Goal: Task Accomplishment & Management: Use online tool/utility

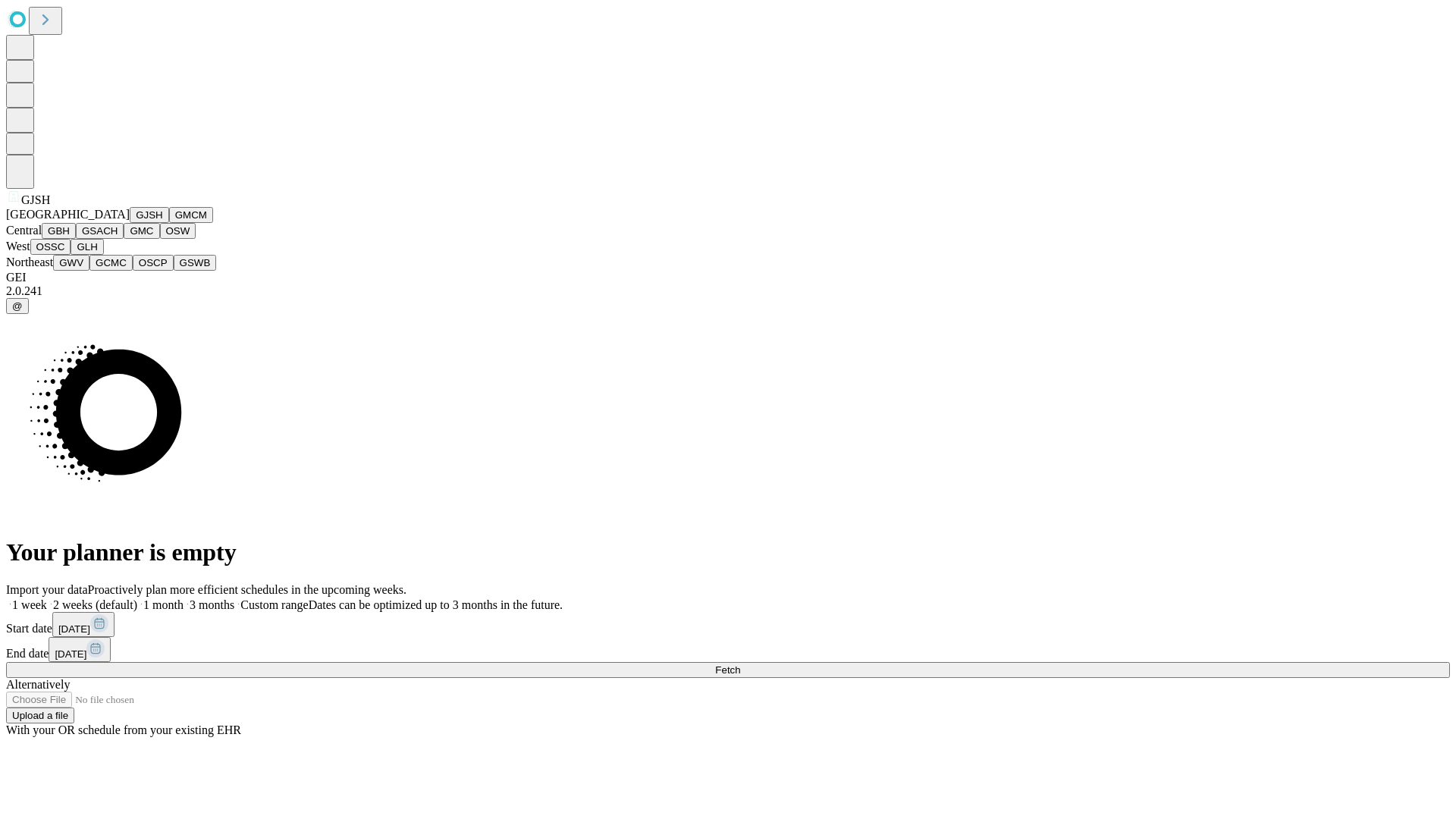
click at [130, 223] on button "GJSH" at bounding box center [149, 215] width 39 height 16
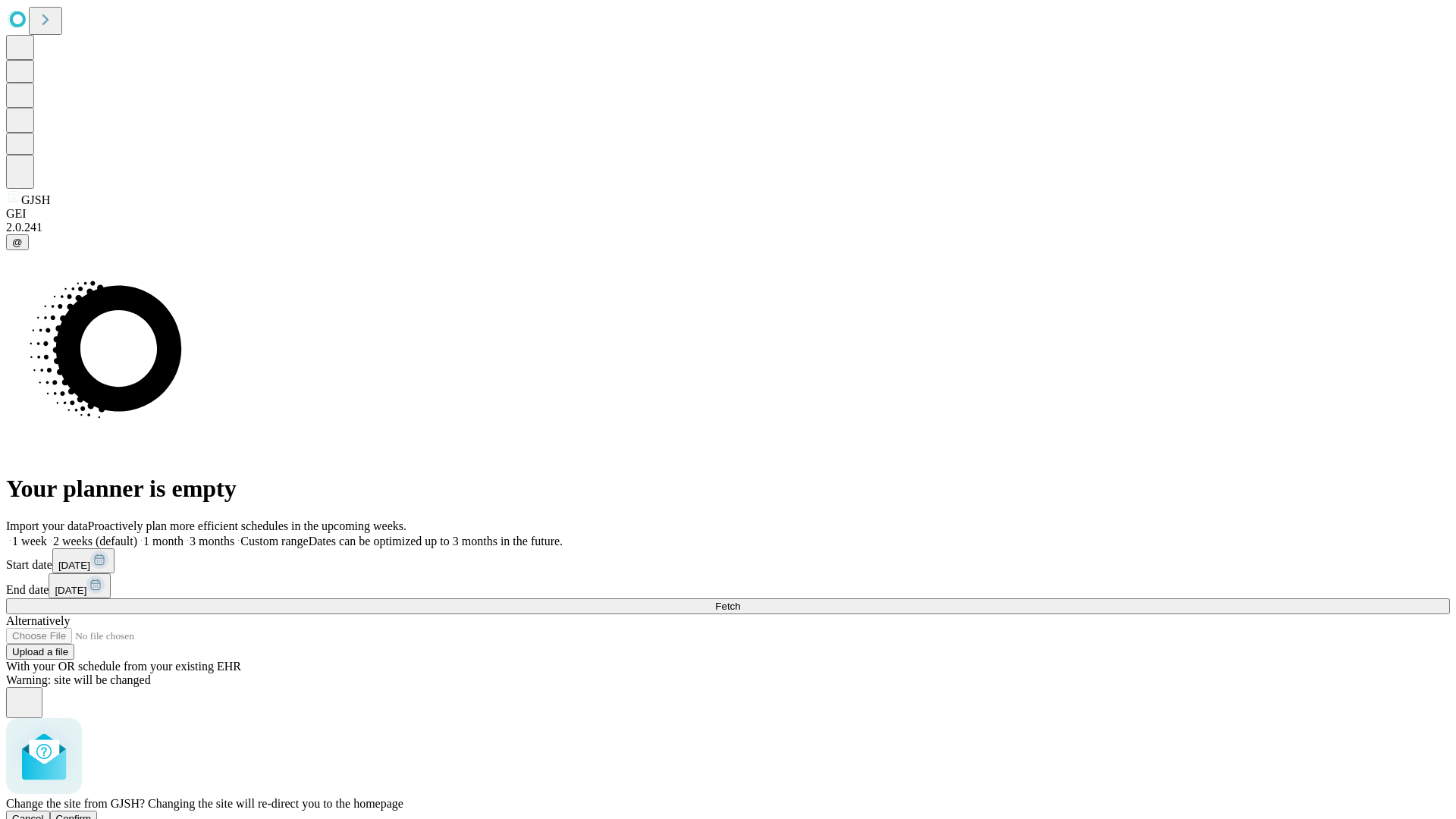
click at [91, 812] on span "Confirm" at bounding box center [73, 818] width 36 height 12
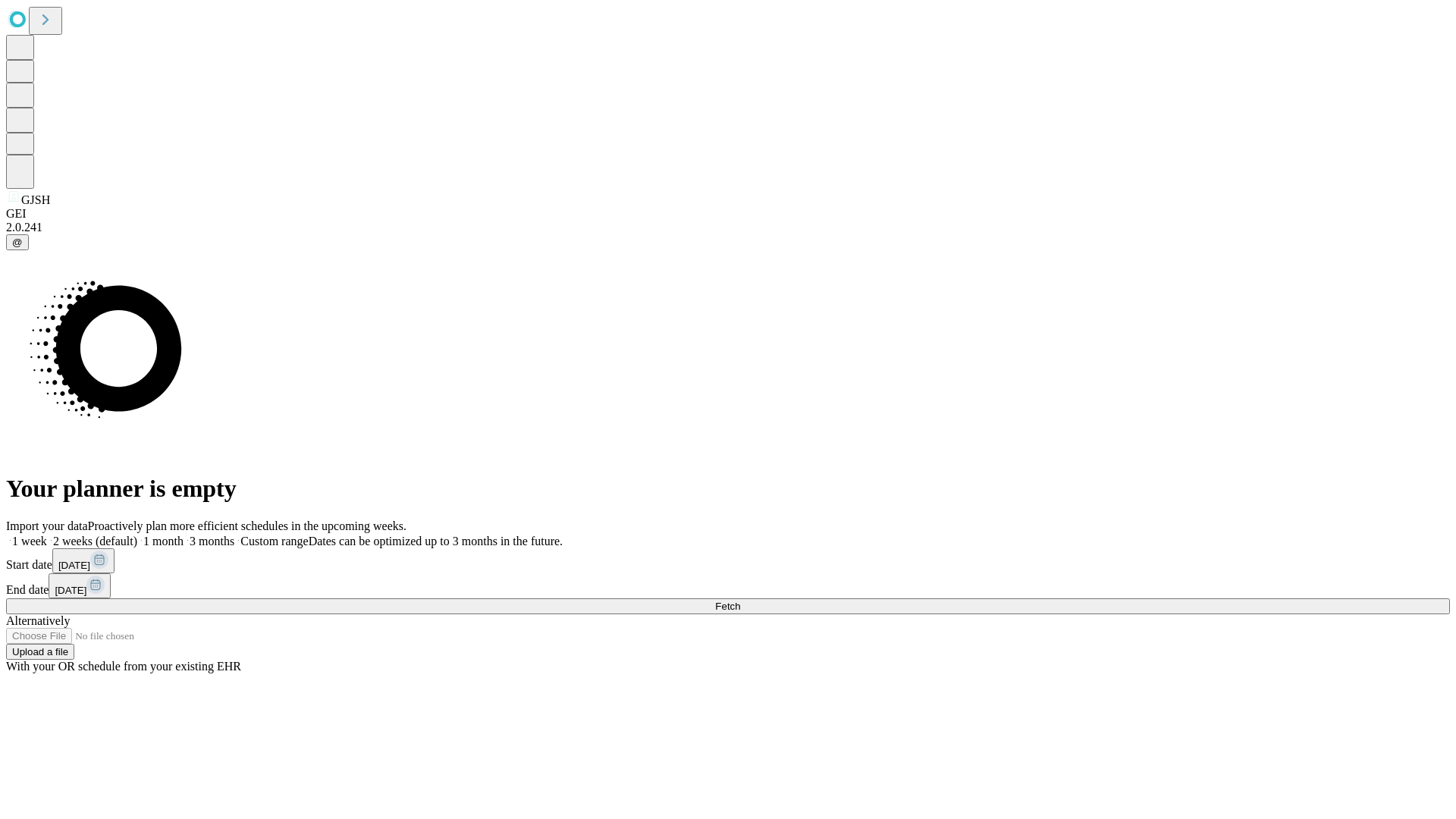
click at [138, 534] on label "2 weeks (default)" at bounding box center [92, 540] width 91 height 13
click at [741, 601] on span "Fetch" at bounding box center [728, 606] width 25 height 12
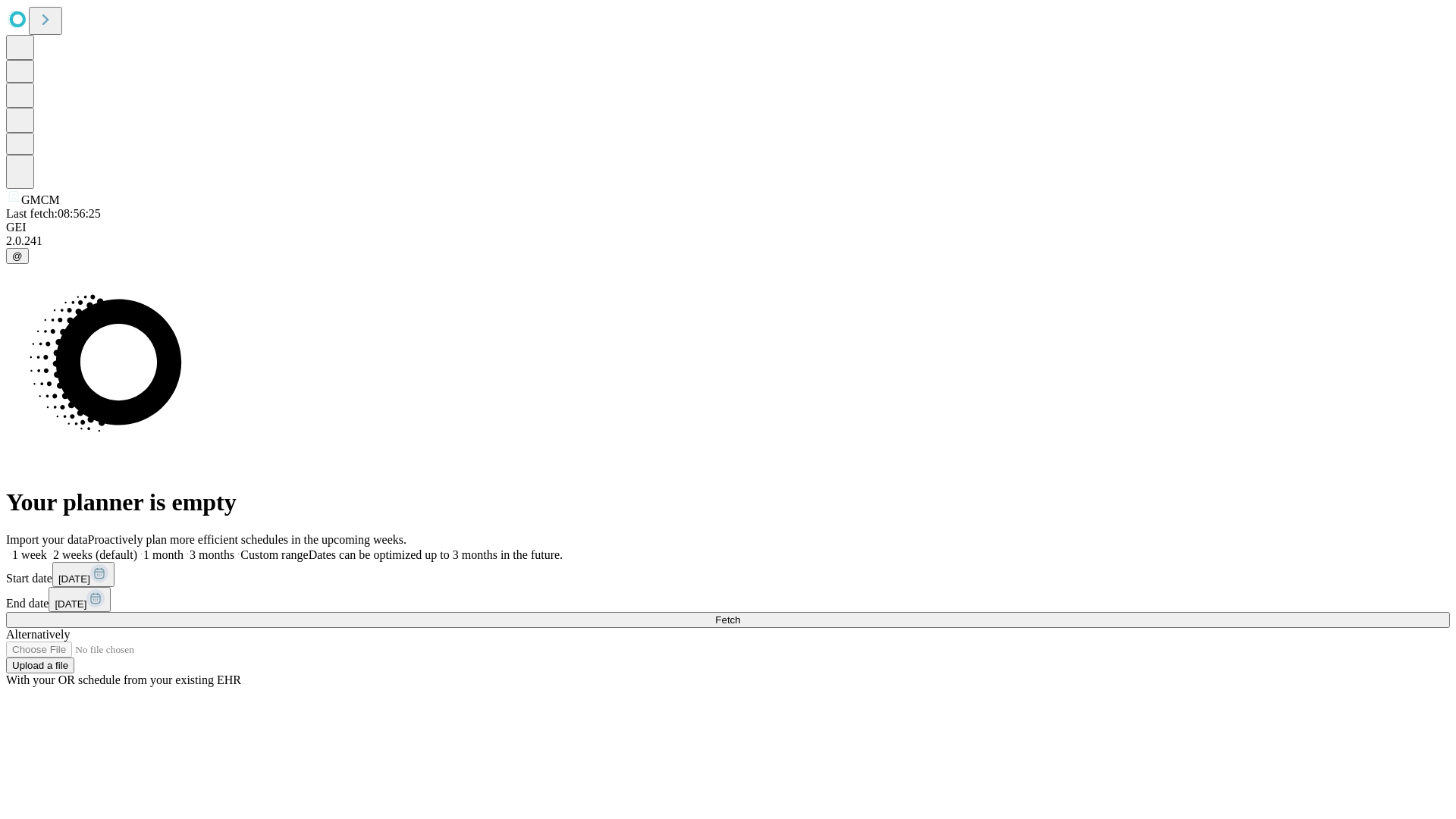
click at [138, 548] on label "2 weeks (default)" at bounding box center [92, 553] width 91 height 13
click at [741, 614] on span "Fetch" at bounding box center [728, 620] width 25 height 12
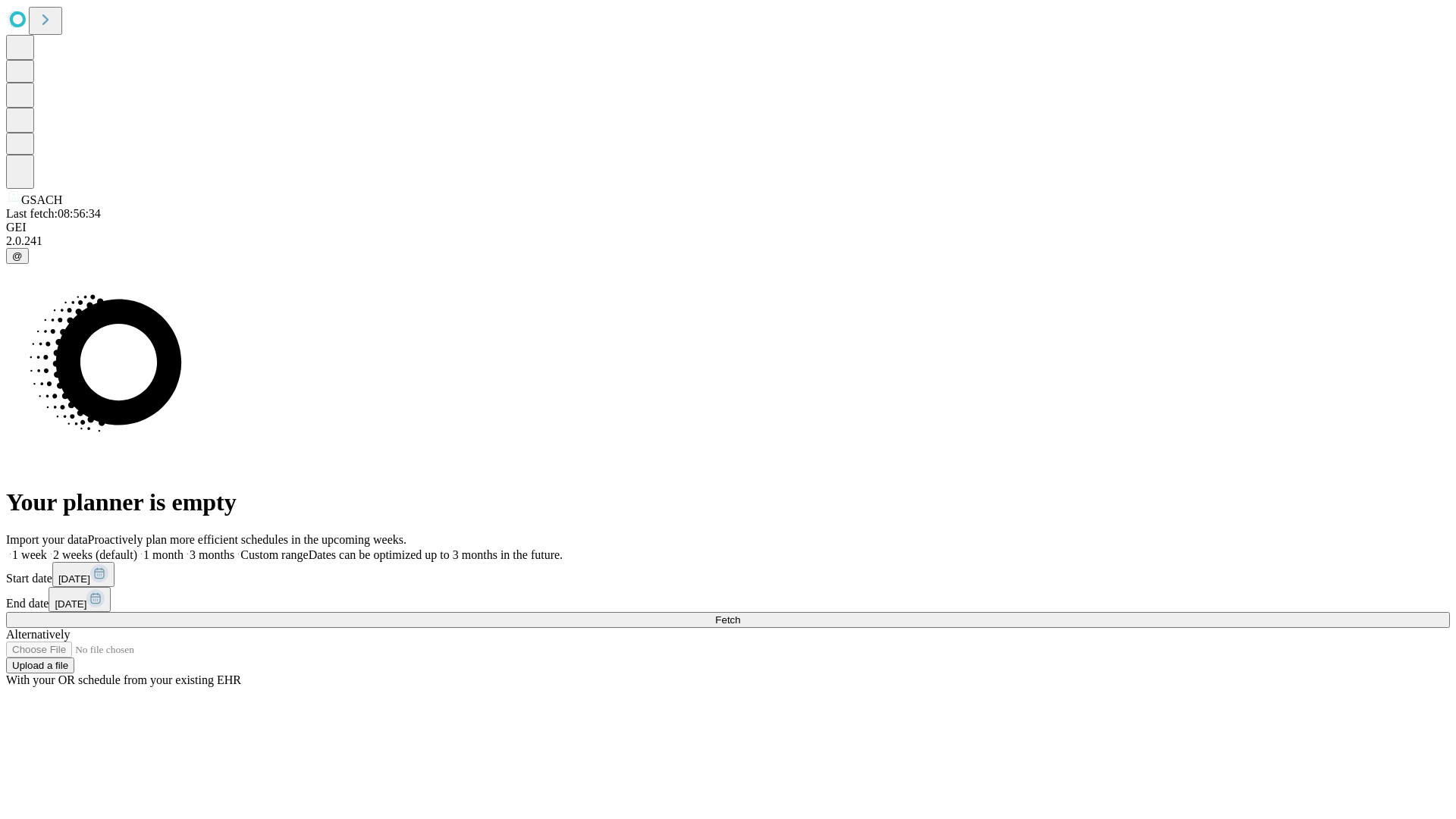
click at [138, 548] on label "2 weeks (default)" at bounding box center [92, 553] width 91 height 13
click at [741, 614] on span "Fetch" at bounding box center [728, 620] width 25 height 12
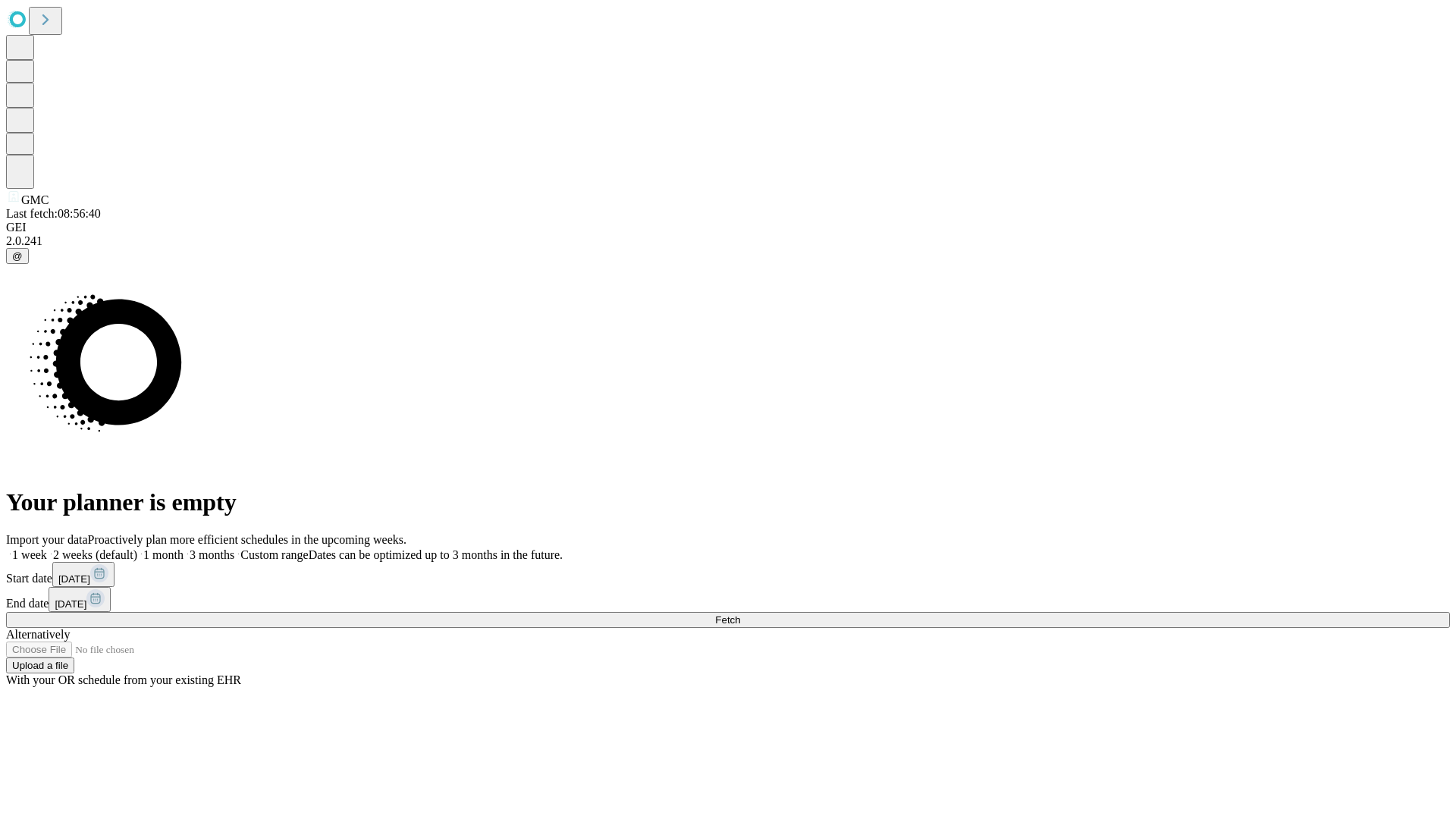
click at [138, 548] on label "2 weeks (default)" at bounding box center [92, 553] width 91 height 13
click at [741, 614] on span "Fetch" at bounding box center [728, 620] width 25 height 12
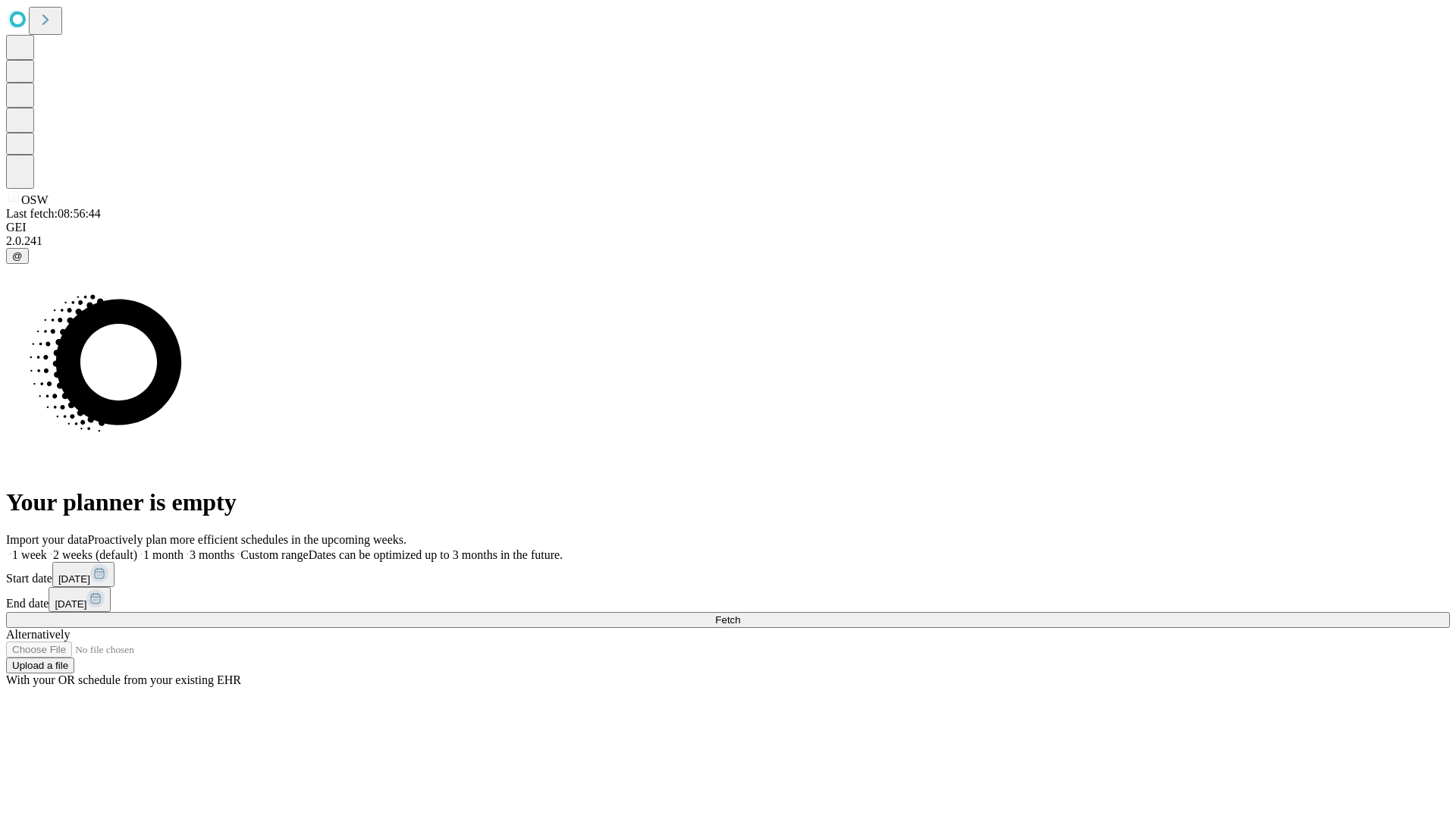
click at [138, 548] on label "2 weeks (default)" at bounding box center [92, 553] width 91 height 13
click at [741, 614] on span "Fetch" at bounding box center [728, 620] width 25 height 12
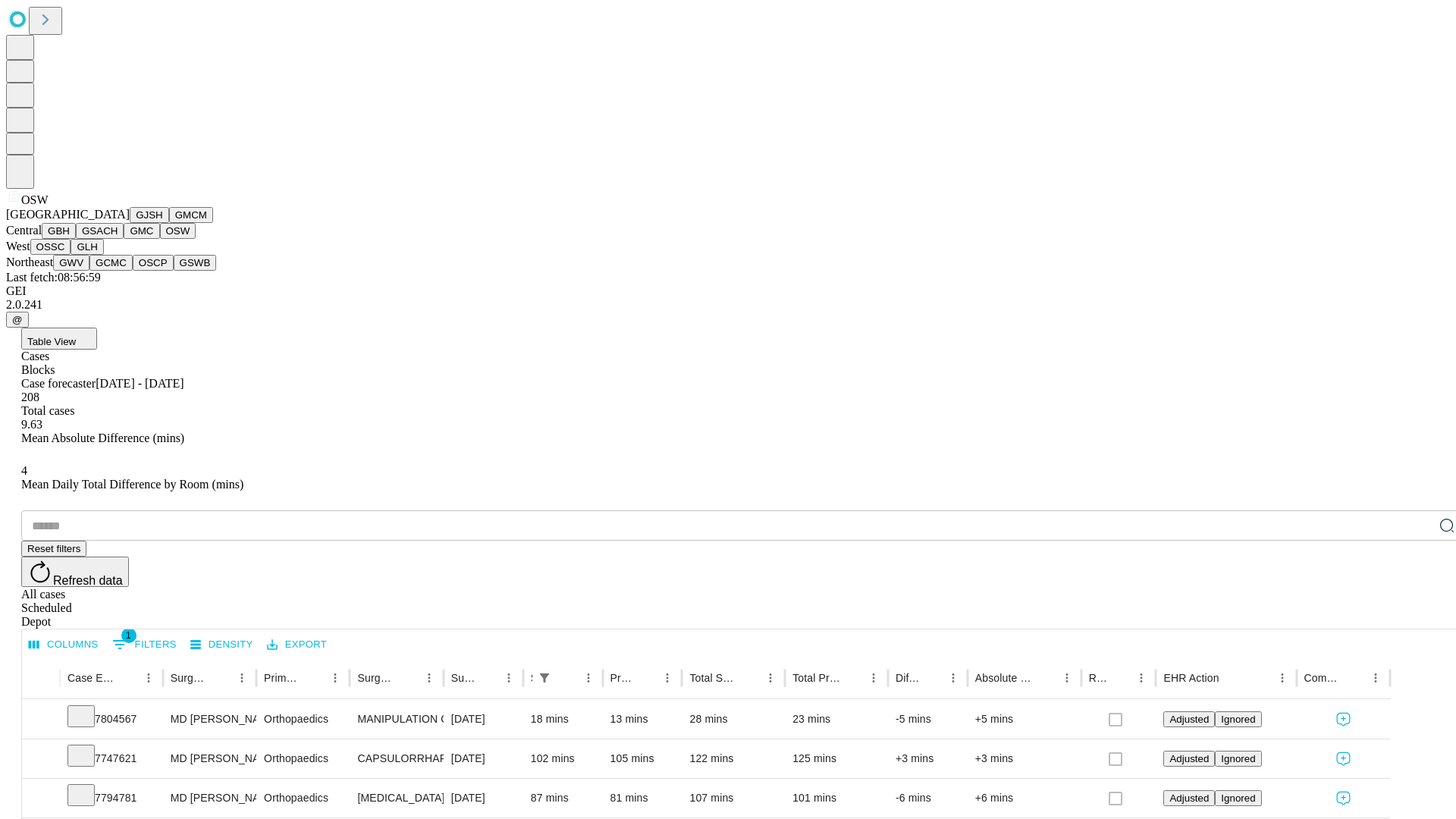
click at [71, 255] on button "OSSC" at bounding box center [51, 246] width 41 height 16
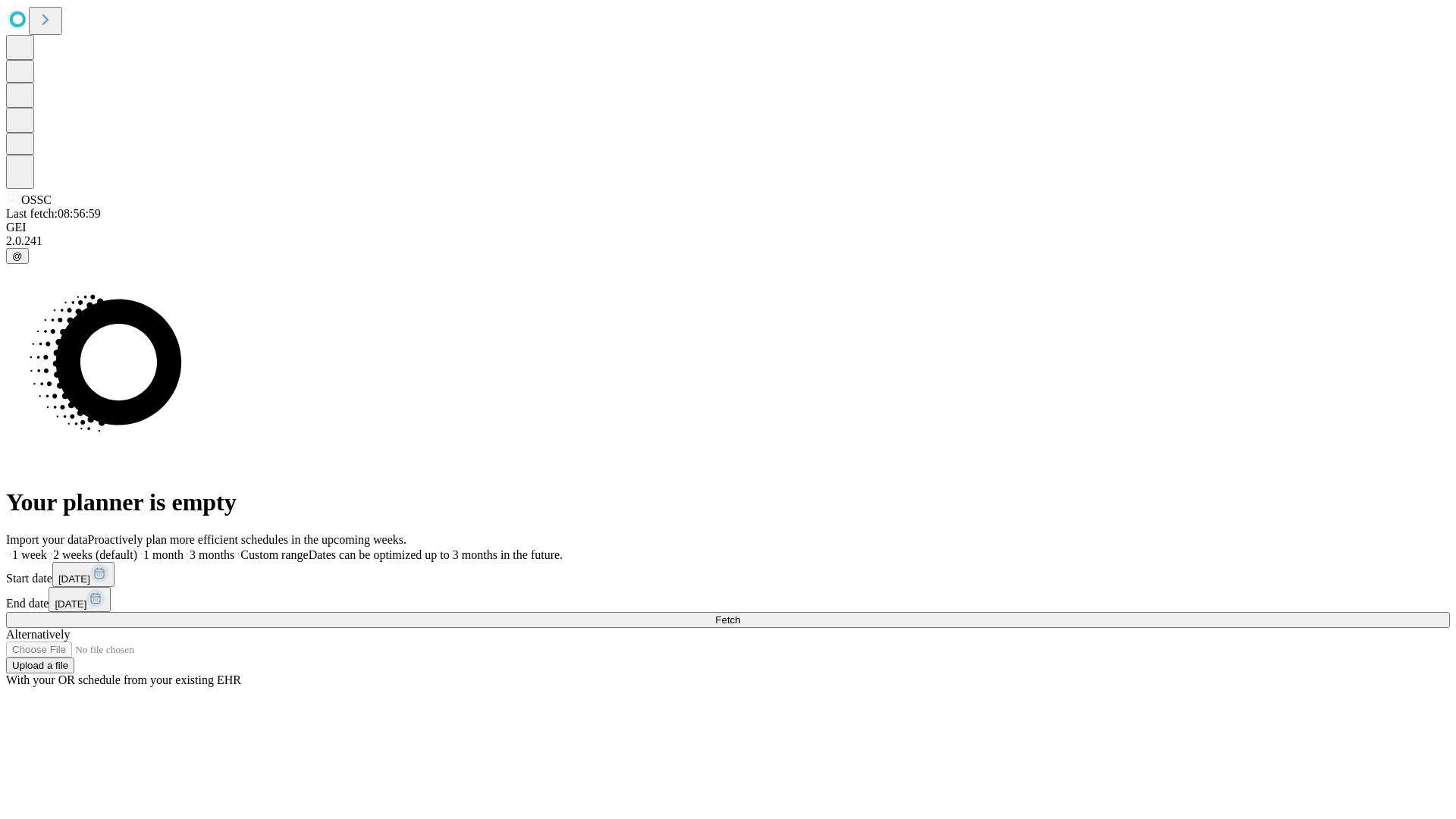
click at [138, 548] on label "2 weeks (default)" at bounding box center [92, 553] width 91 height 13
click at [741, 614] on span "Fetch" at bounding box center [728, 620] width 25 height 12
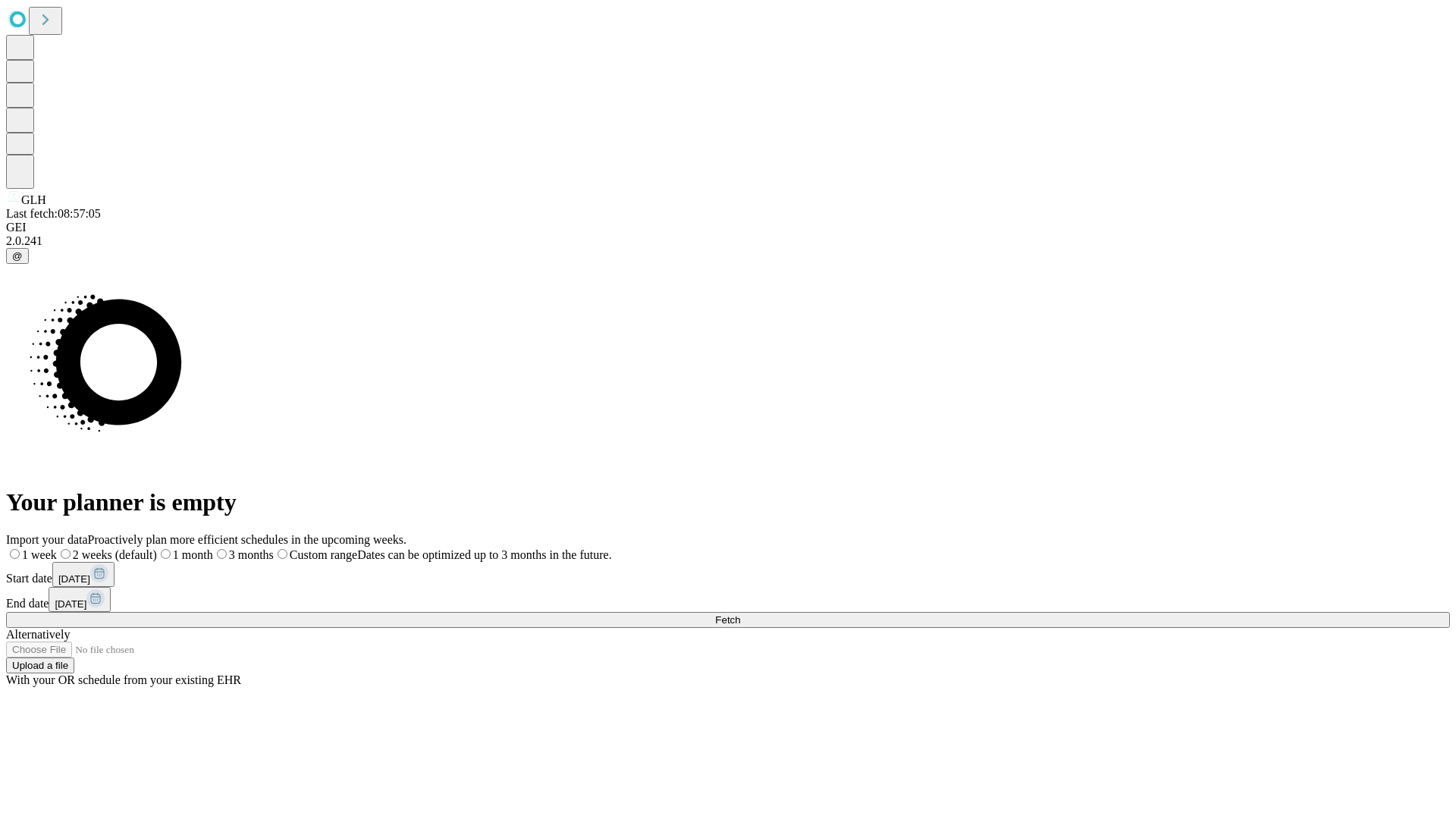
click at [157, 548] on label "2 weeks (default)" at bounding box center [107, 553] width 100 height 13
click at [741, 614] on span "Fetch" at bounding box center [728, 620] width 25 height 12
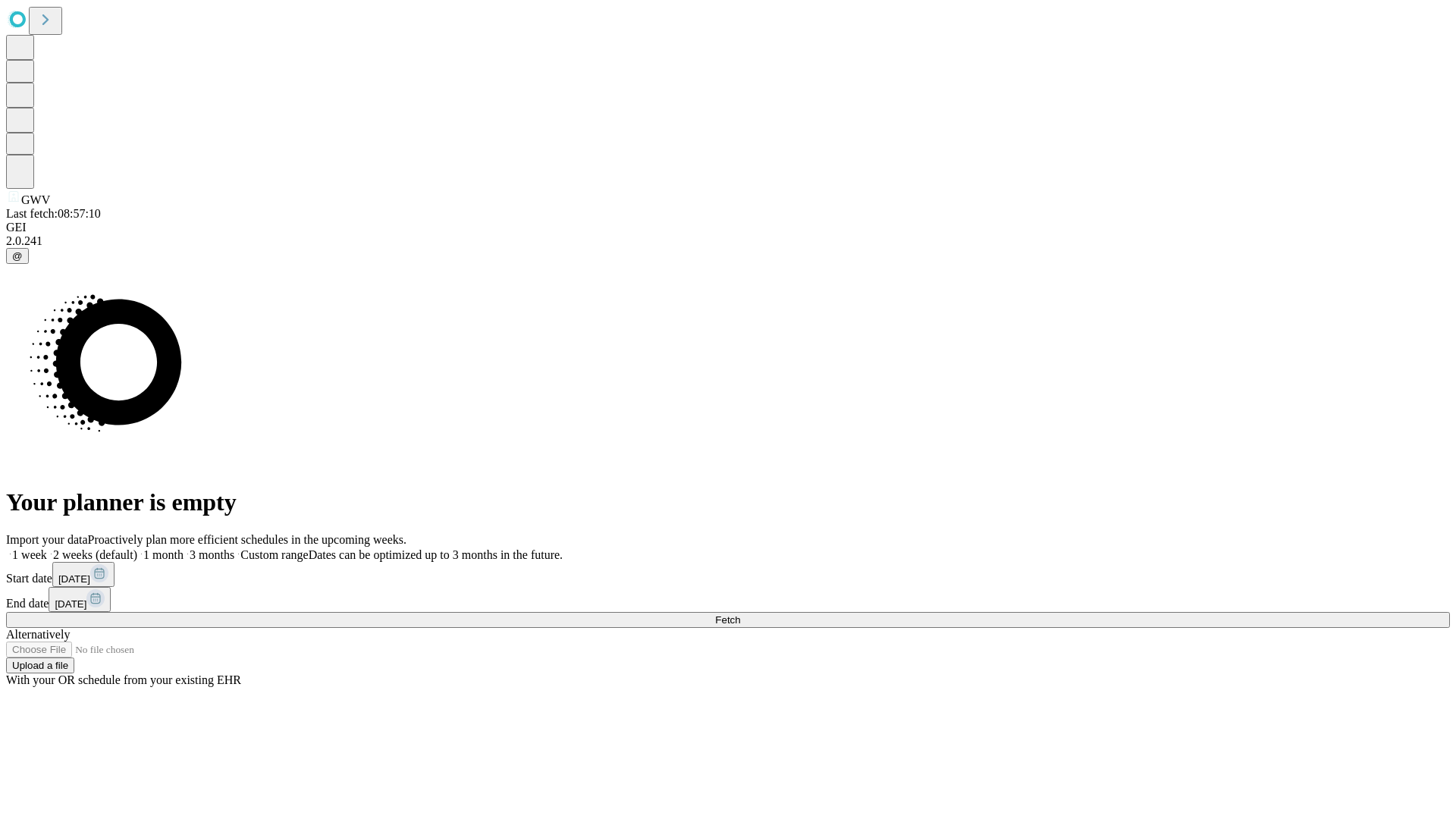
click at [138, 548] on label "2 weeks (default)" at bounding box center [92, 553] width 91 height 13
click at [741, 614] on span "Fetch" at bounding box center [728, 620] width 25 height 12
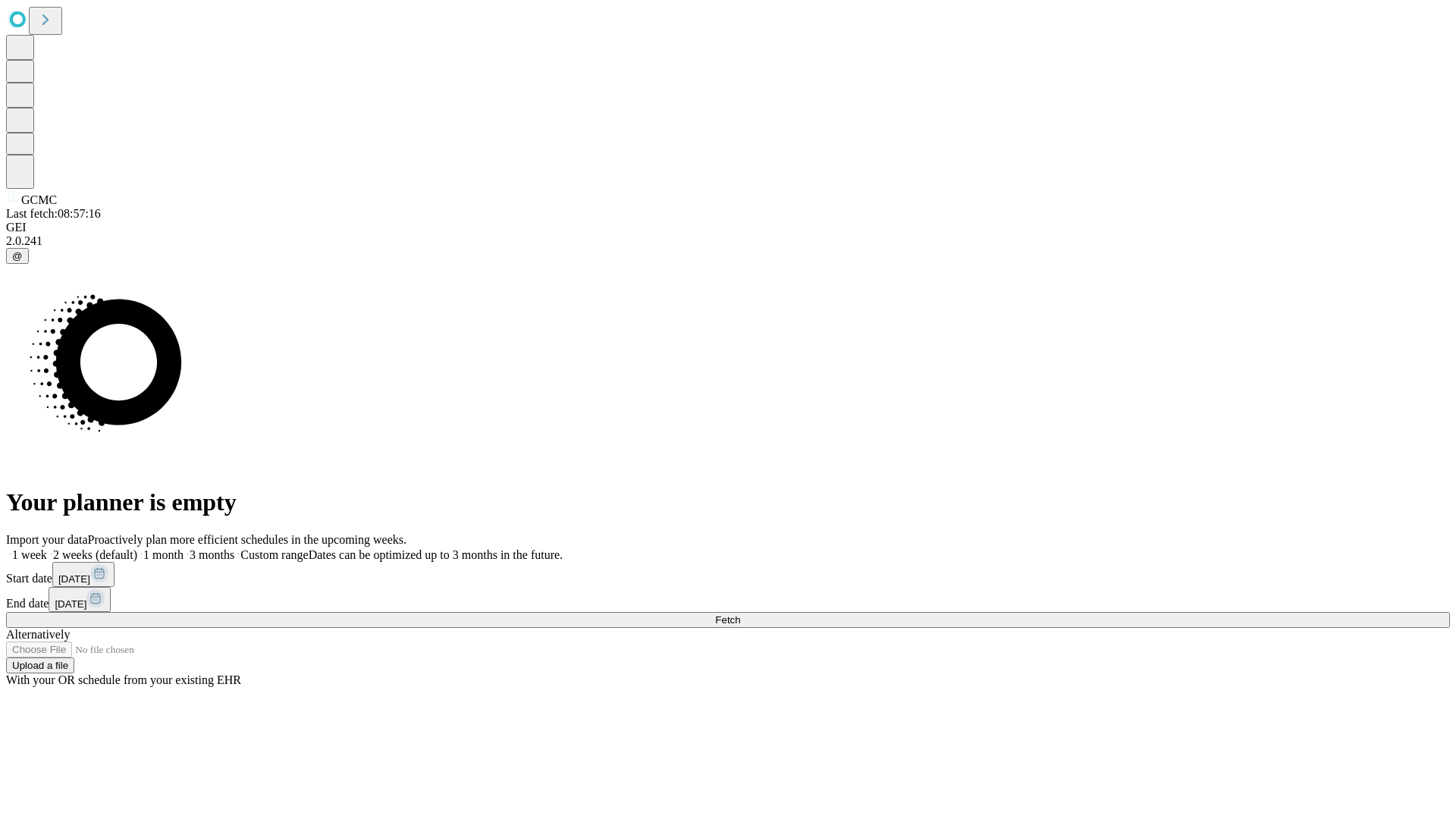
click at [741, 614] on span "Fetch" at bounding box center [728, 620] width 25 height 12
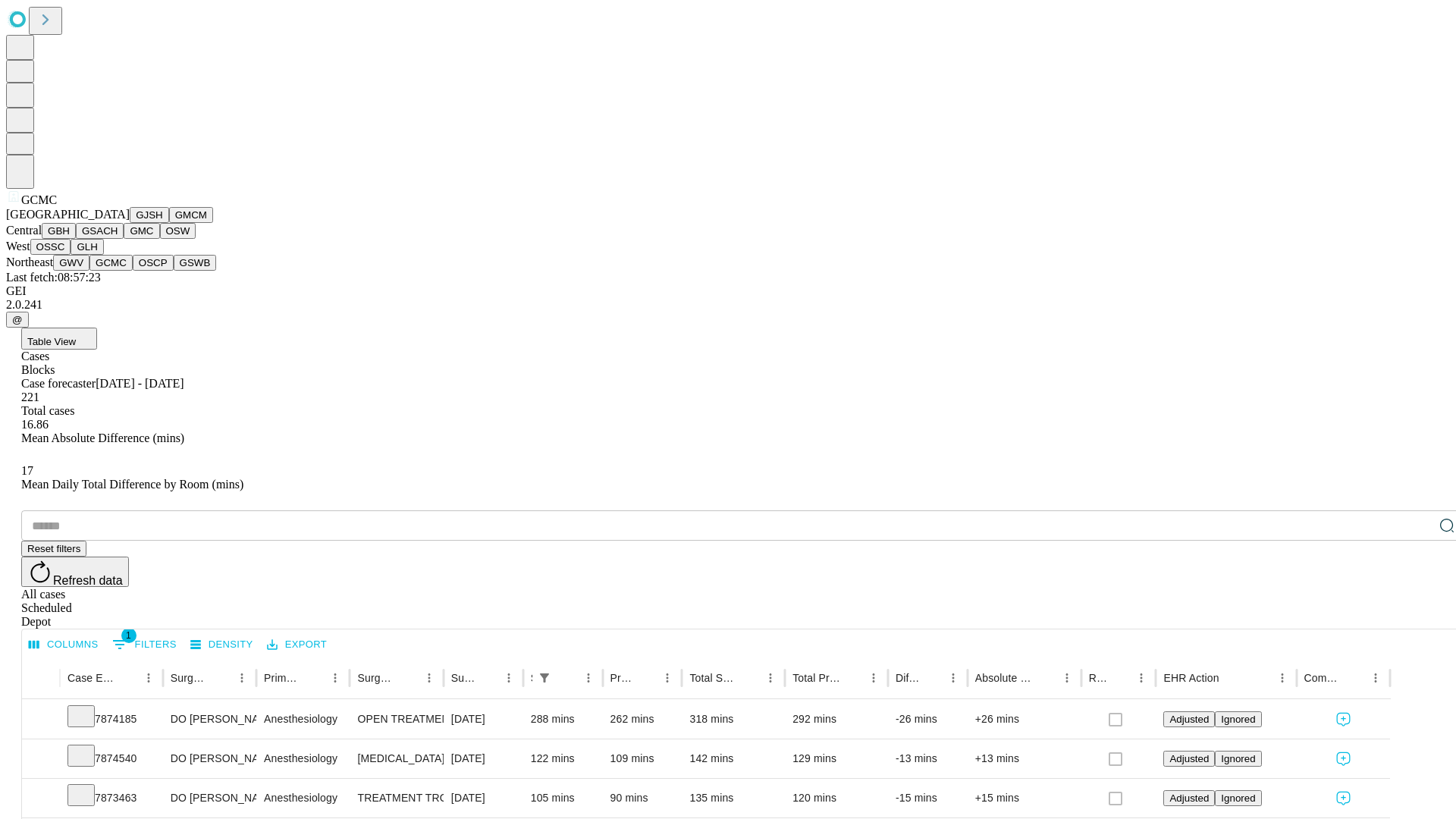
click at [133, 270] on button "OSCP" at bounding box center [153, 263] width 41 height 16
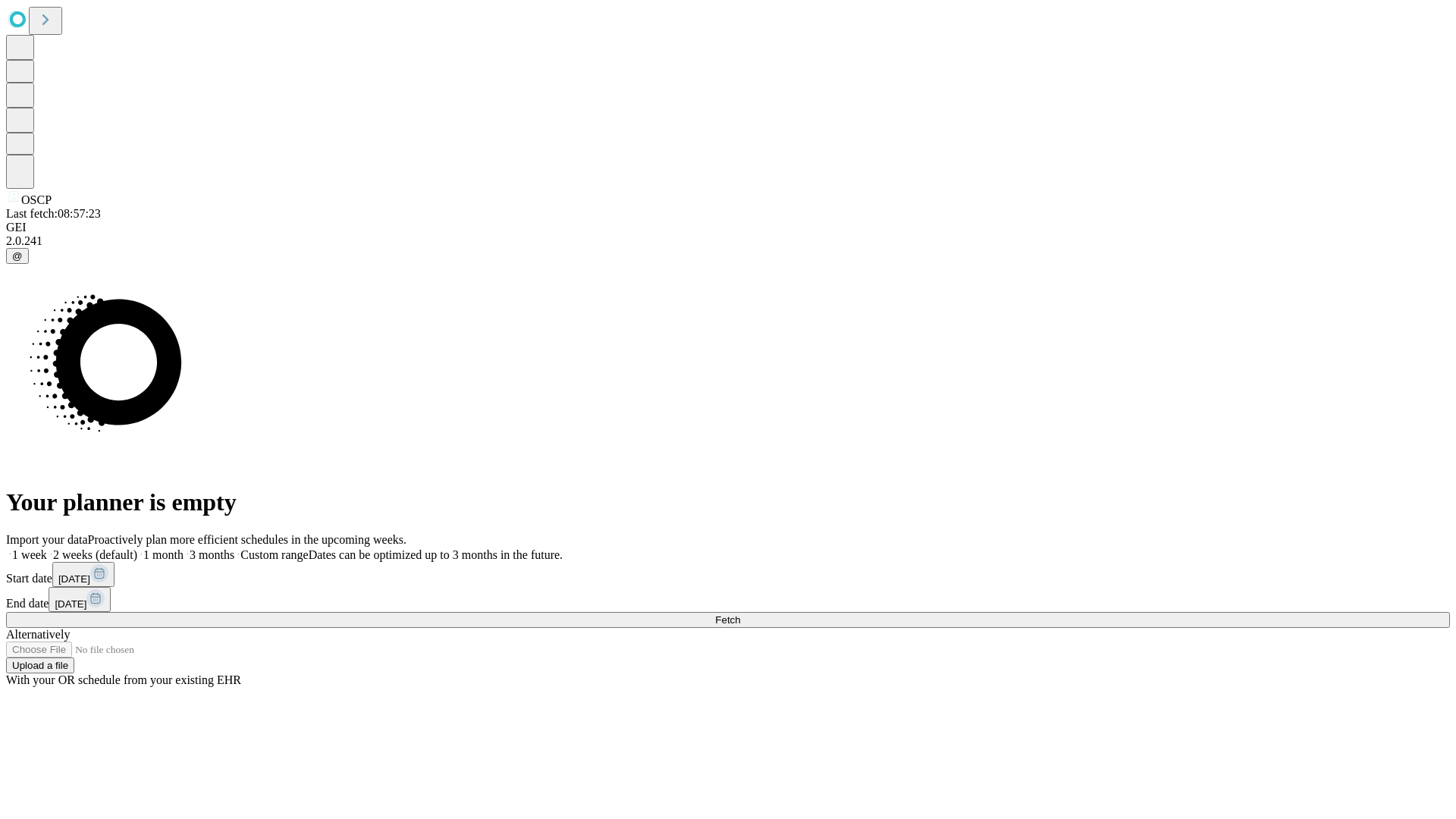
click at [138, 548] on label "2 weeks (default)" at bounding box center [92, 553] width 91 height 13
click at [741, 614] on span "Fetch" at bounding box center [728, 620] width 25 height 12
